Goal: Task Accomplishment & Management: Use online tool/utility

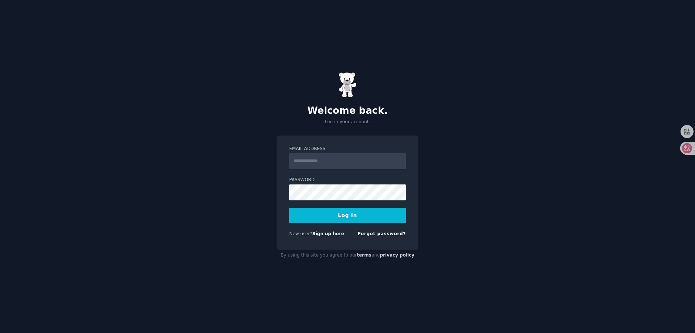
type input "**********"
click at [318, 201] on form "**********" at bounding box center [347, 193] width 117 height 94
click at [486, 169] on div "**********" at bounding box center [347, 166] width 695 height 333
click at [512, 165] on div "**********" at bounding box center [347, 166] width 695 height 333
click at [468, 191] on div "**********" at bounding box center [347, 166] width 695 height 333
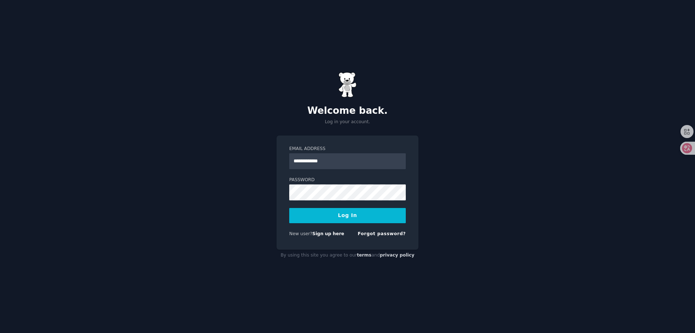
click at [365, 219] on button "Log In" at bounding box center [347, 215] width 117 height 15
drag, startPoint x: 558, startPoint y: 173, endPoint x: 424, endPoint y: 165, distance: 134.6
click at [329, 235] on link "Sign up here" at bounding box center [328, 233] width 32 height 5
click at [318, 159] on input "Email Address" at bounding box center [347, 161] width 117 height 16
type input "**********"
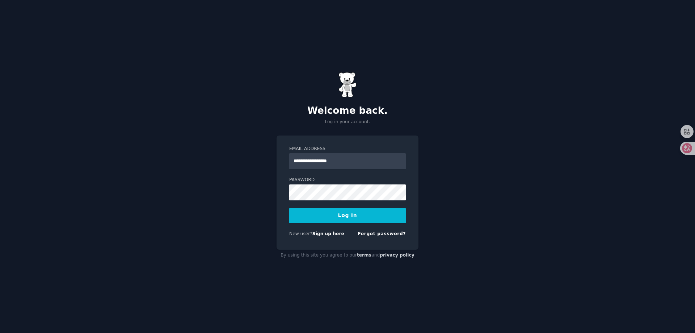
click at [345, 221] on button "Log In" at bounding box center [347, 215] width 117 height 15
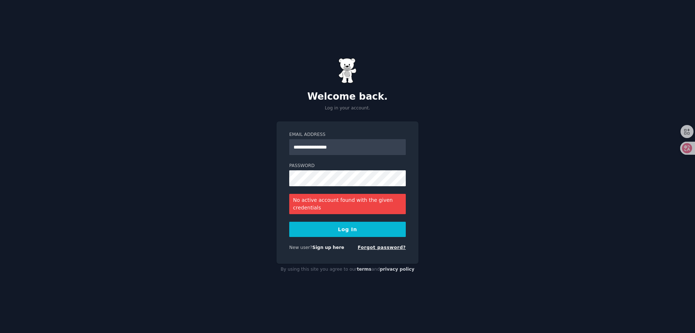
click at [385, 246] on link "Forgot password?" at bounding box center [382, 247] width 48 height 5
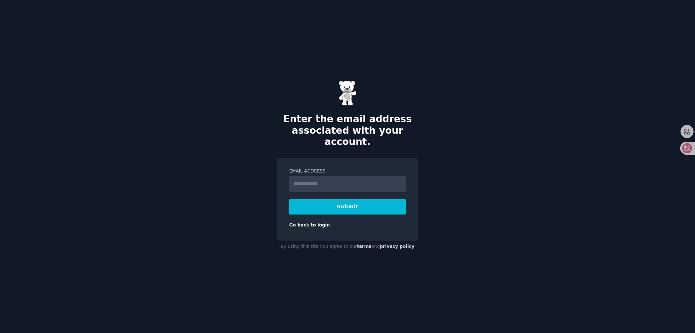
click at [354, 183] on input "Email Address" at bounding box center [347, 184] width 117 height 16
type input "**********"
click at [346, 202] on button "Submit" at bounding box center [347, 206] width 117 height 15
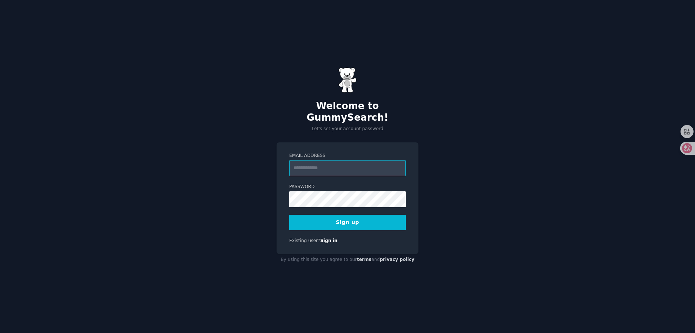
click at [316, 164] on input "Email Address" at bounding box center [347, 168] width 117 height 16
click at [314, 162] on input "Email Address" at bounding box center [347, 168] width 117 height 16
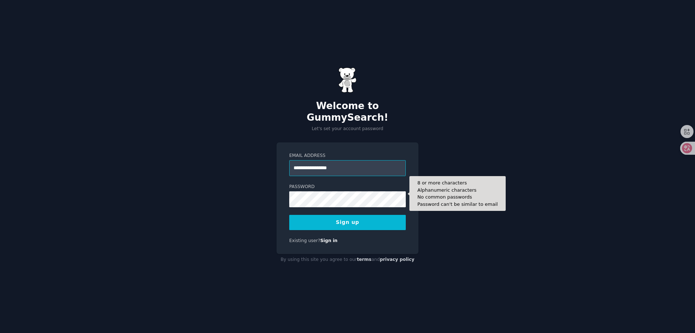
type input "**********"
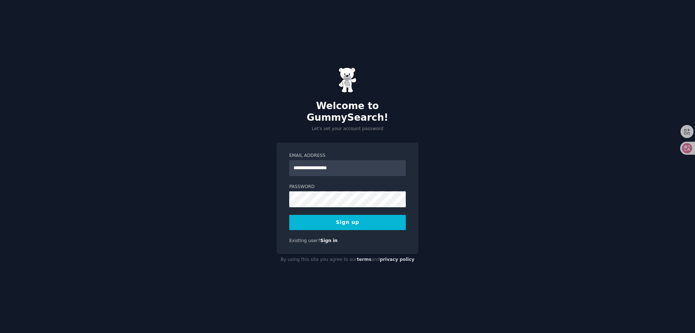
click at [308, 221] on button "Sign up" at bounding box center [347, 222] width 117 height 15
click at [331, 223] on button "Sign up" at bounding box center [347, 222] width 117 height 15
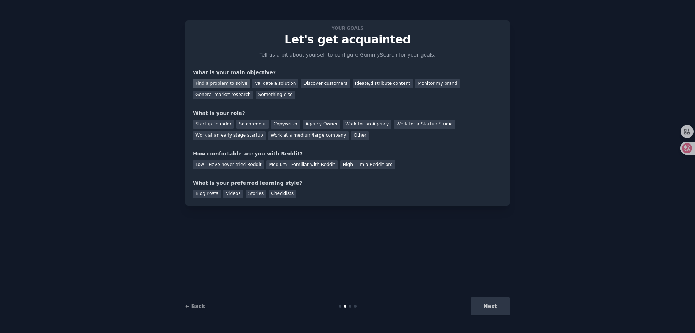
click at [226, 85] on div "Find a problem to solve" at bounding box center [221, 83] width 57 height 9
click at [285, 85] on div "Validate a solution" at bounding box center [275, 83] width 46 height 9
click at [226, 80] on div "Find a problem to solve" at bounding box center [221, 83] width 57 height 9
click at [234, 136] on div "Work at an early stage startup" at bounding box center [229, 135] width 73 height 9
click at [239, 166] on div "Low - Have never tried Reddit" at bounding box center [228, 164] width 71 height 9
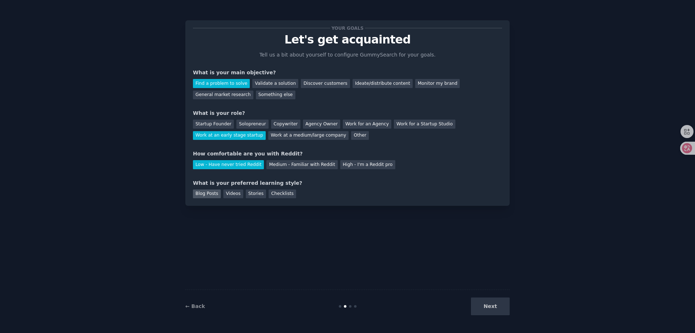
click at [207, 193] on div "Blog Posts" at bounding box center [207, 193] width 28 height 9
click at [484, 304] on button "Next" at bounding box center [490, 306] width 39 height 18
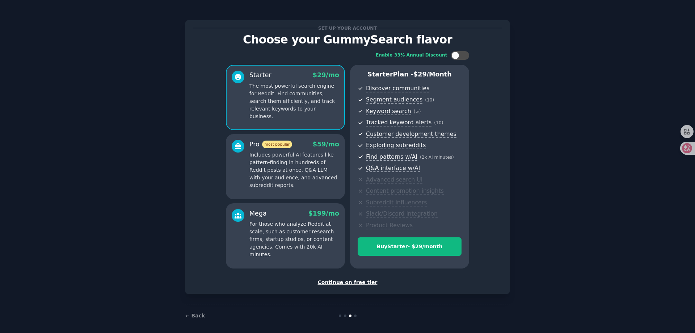
click at [346, 282] on div "Continue on free tier" at bounding box center [347, 282] width 309 height 8
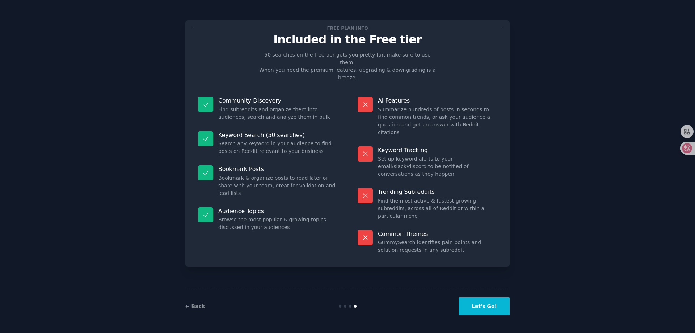
click at [496, 310] on button "Let's Go!" at bounding box center [484, 306] width 51 height 18
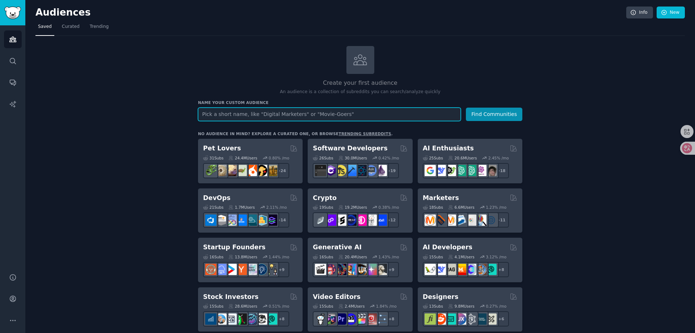
click at [282, 117] on input "text" at bounding box center [329, 114] width 263 height 13
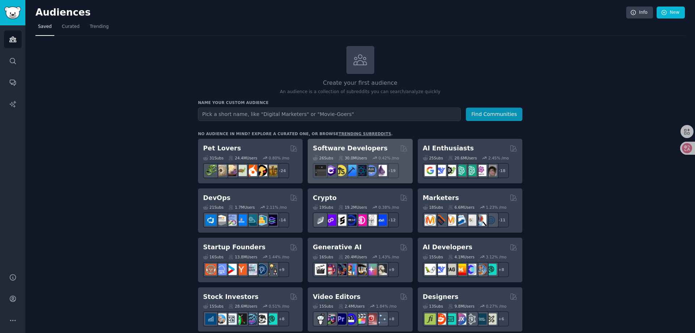
click at [364, 148] on h2 "Software Developers" at bounding box center [350, 148] width 75 height 9
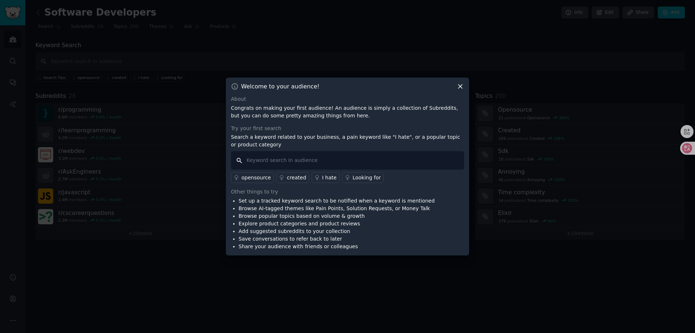
click at [285, 161] on input "text" at bounding box center [347, 160] width 233 height 18
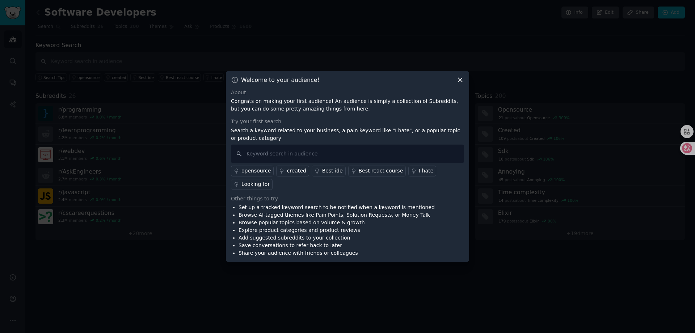
click at [330, 172] on div "Best ide" at bounding box center [332, 171] width 21 height 8
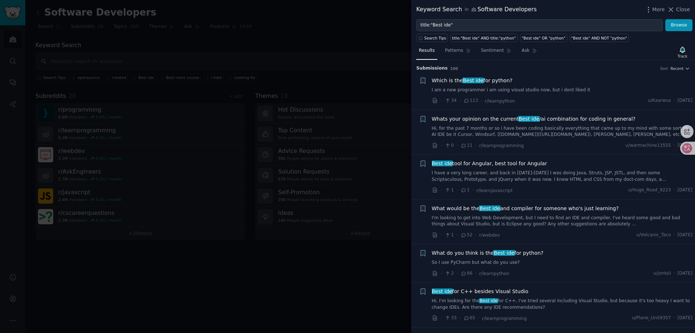
click at [329, 170] on div at bounding box center [347, 166] width 695 height 333
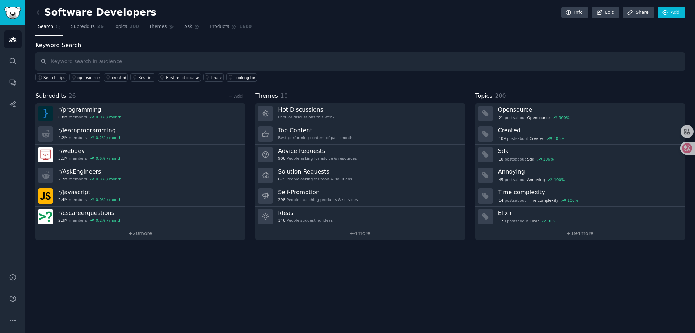
click at [37, 13] on icon at bounding box center [38, 13] width 8 height 8
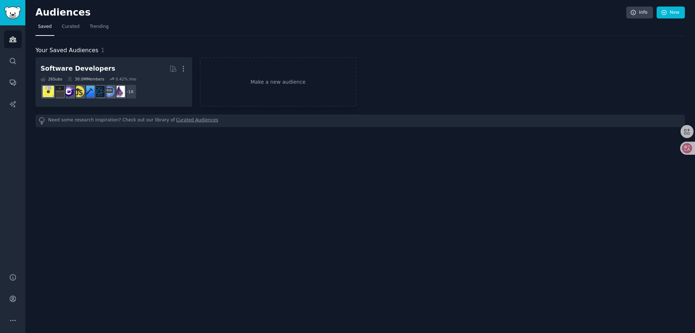
click at [90, 154] on div "Audiences Info New Saved Curated Trending Your Saved Audiences 1 Software Devel…" at bounding box center [360, 166] width 670 height 333
click at [248, 93] on link "Make a new audience" at bounding box center [278, 82] width 157 height 50
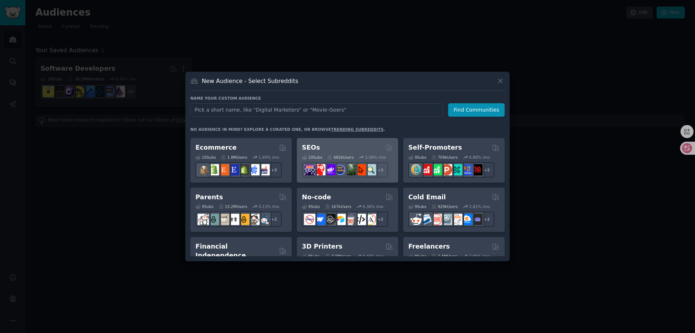
scroll to position [326, 0]
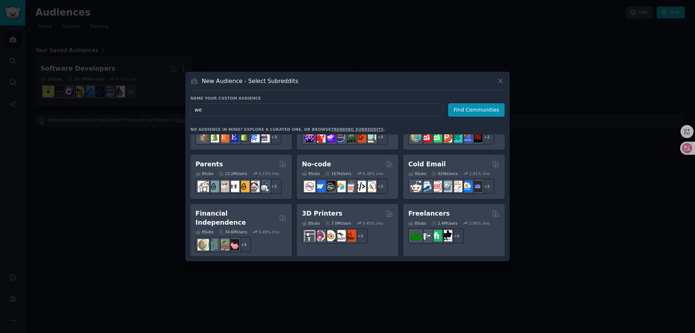
type input "web"
click button "Find Communities" at bounding box center [476, 109] width 56 height 13
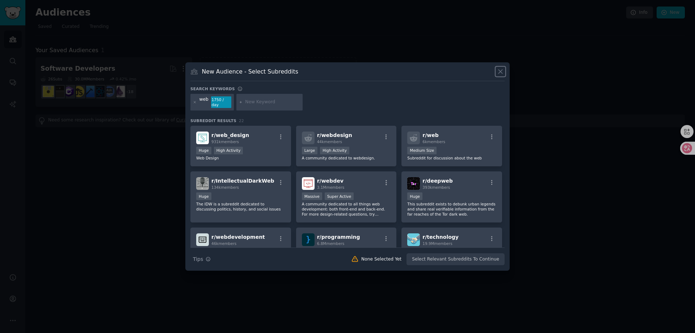
click at [502, 74] on icon at bounding box center [501, 72] width 8 height 8
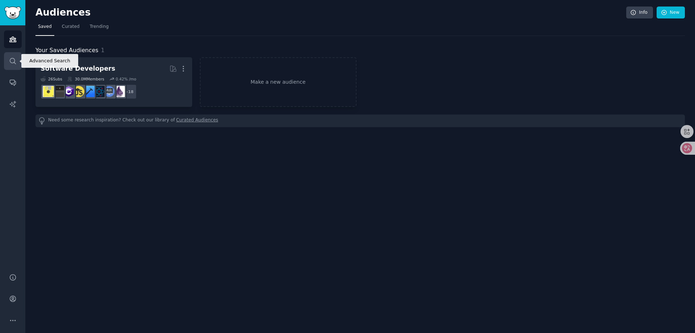
click at [8, 60] on link "Search" at bounding box center [13, 61] width 18 height 18
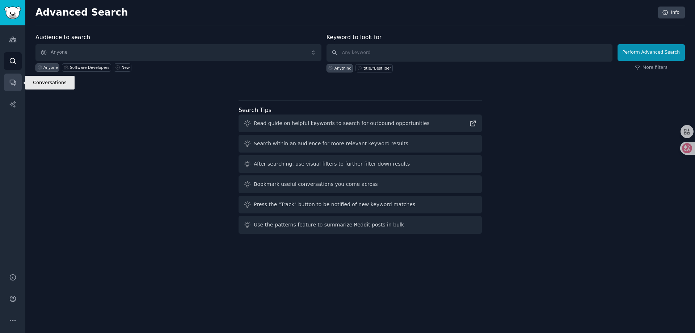
click at [13, 85] on icon "Sidebar" at bounding box center [13, 83] width 8 height 8
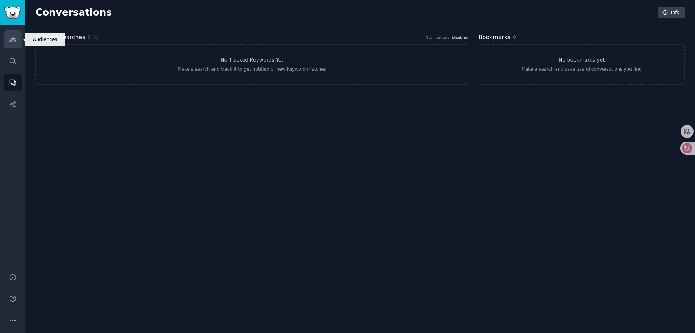
click at [14, 44] on link "Audiences" at bounding box center [13, 39] width 18 height 18
